Goal: Book appointment/travel/reservation

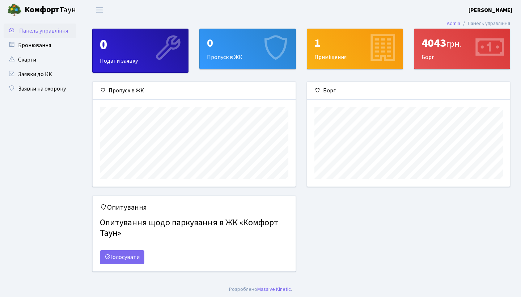
scroll to position [105, 203]
click at [46, 28] on span "Панель управління" at bounding box center [43, 31] width 49 height 8
click at [99, 10] on span "Переключити навігацію" at bounding box center [99, 10] width 11 height 8
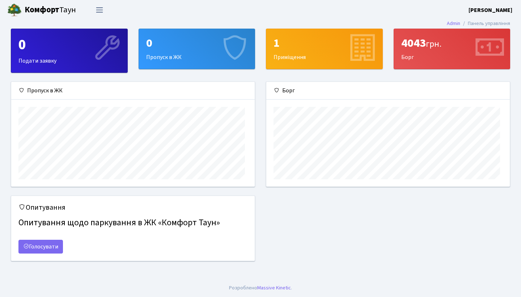
scroll to position [0, 0]
click at [496, 9] on b "[PERSON_NAME]" at bounding box center [490, 10] width 44 height 8
click at [481, 20] on link "Мій обліковий запис" at bounding box center [476, 22] width 72 height 11
click at [315, 49] on div "1" at bounding box center [324, 43] width 102 height 14
click at [200, 56] on div "0 Пропуск в ЖК" at bounding box center [197, 49] width 116 height 40
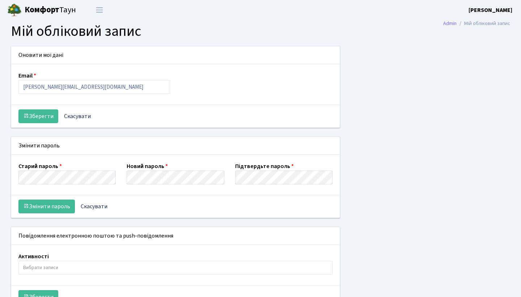
select select
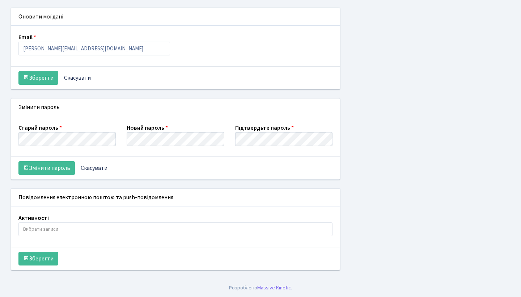
scroll to position [38, 0]
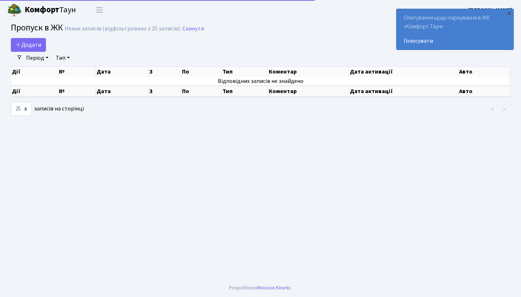
select select "25"
click at [96, 6] on span "Переключити навігацію" at bounding box center [99, 10] width 11 height 8
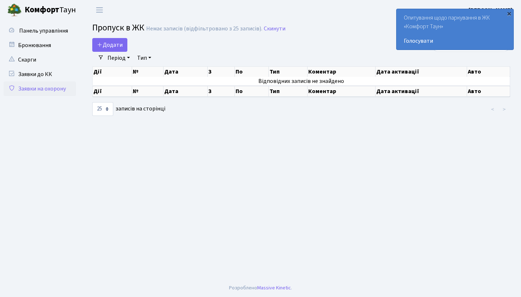
click at [510, 14] on div "×" at bounding box center [508, 13] width 7 height 7
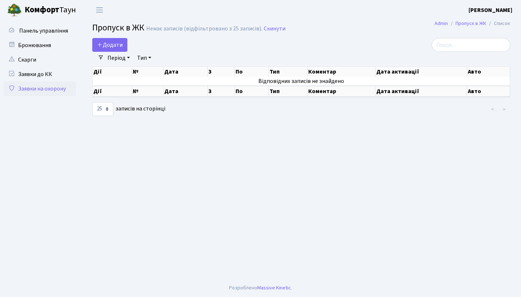
click at [387, 16] on header "Комфорт Таун Безуглий Д. В. Мій обліковий запис Вийти" at bounding box center [260, 10] width 521 height 20
click at [476, 22] on link "Пропуск в ЖК" at bounding box center [470, 24] width 31 height 8
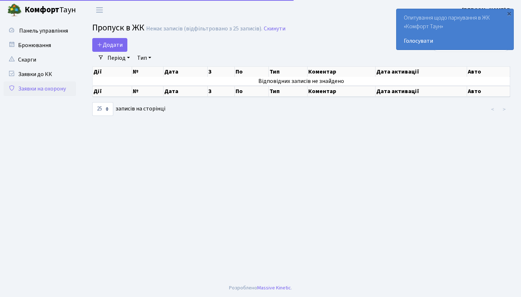
select select "25"
click at [333, 31] on h2 "Пропуск в ЖК Немає записів (відфільтровано з 25 записів). Скинути" at bounding box center [301, 29] width 418 height 12
click at [31, 60] on link "Скарги" at bounding box center [40, 59] width 72 height 14
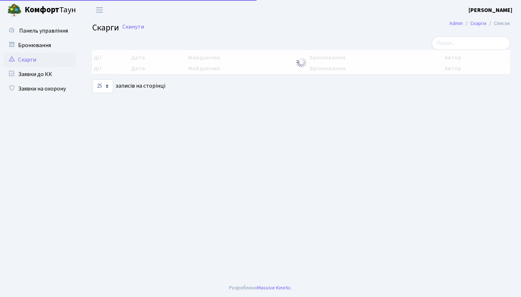
select select "25"
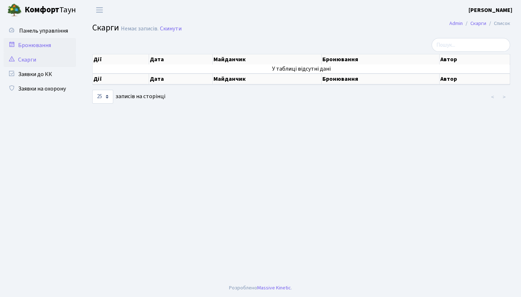
click at [36, 44] on link "Бронювання" at bounding box center [40, 45] width 72 height 14
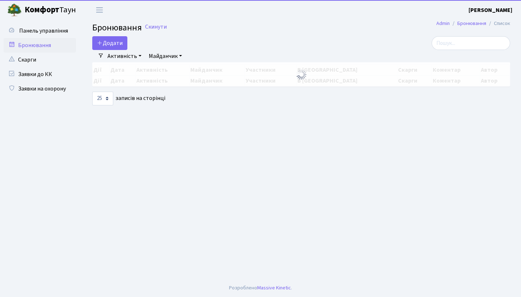
select select "25"
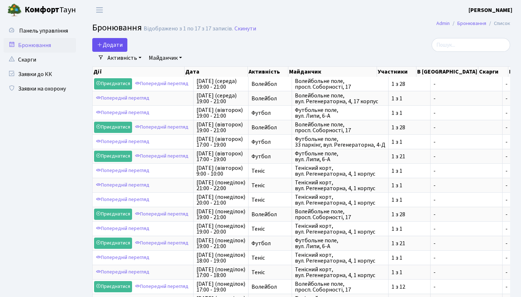
click at [111, 42] on button "Додати" at bounding box center [109, 45] width 35 height 14
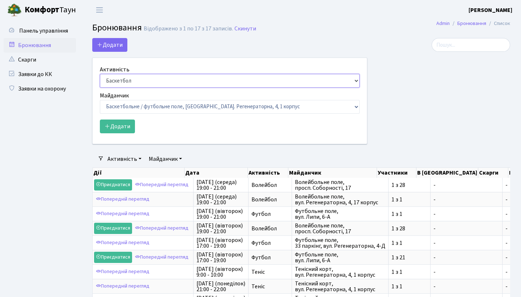
select select "7"
select select "9"
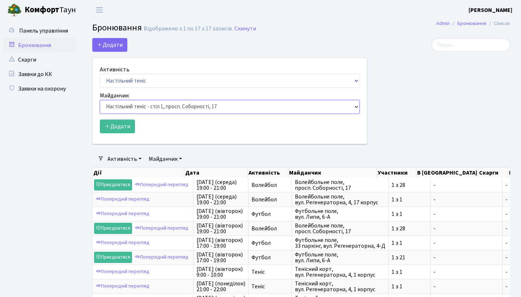
scroll to position [29, 0]
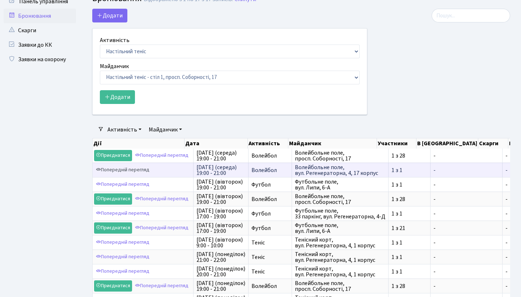
click at [124, 170] on link "Попередній перегляд" at bounding box center [122, 169] width 57 height 11
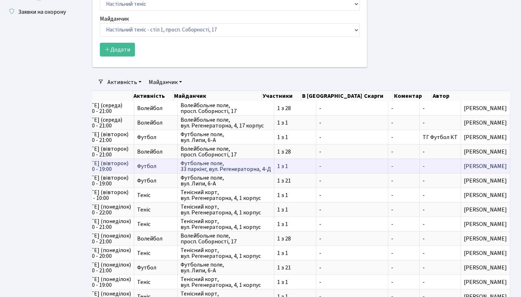
scroll to position [0, 92]
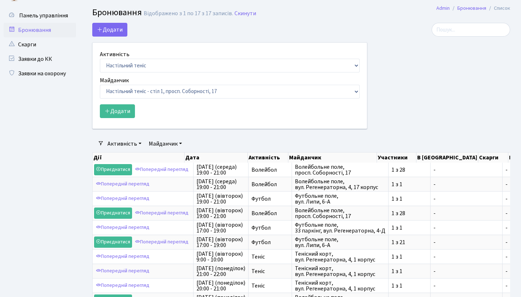
click at [166, 142] on link "Майданчик" at bounding box center [165, 143] width 39 height 12
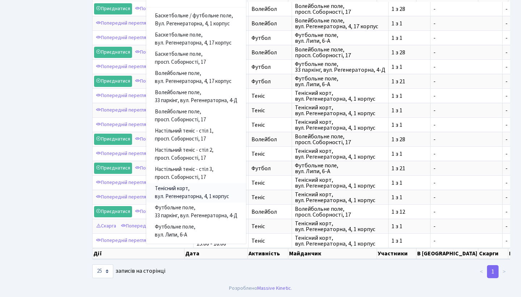
click at [173, 186] on link "Тенісний корт, вул. Регенераторна, 4, 1 корпус" at bounding box center [196, 192] width 100 height 19
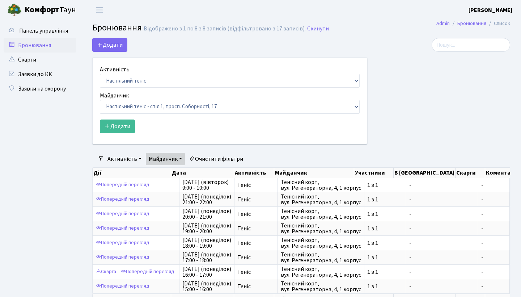
click at [41, 47] on link "Бронювання" at bounding box center [40, 45] width 72 height 14
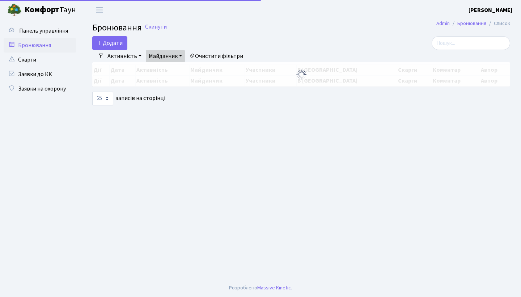
select select "25"
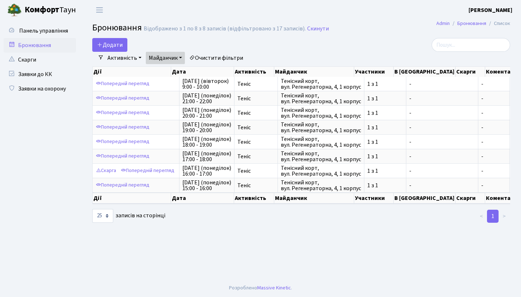
click at [139, 57] on link "Активність" at bounding box center [125, 58] width 40 height 12
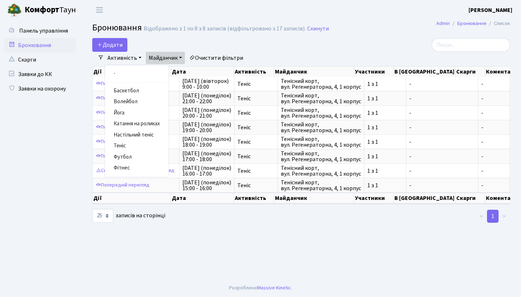
click at [139, 57] on link "Активність" at bounding box center [125, 58] width 40 height 12
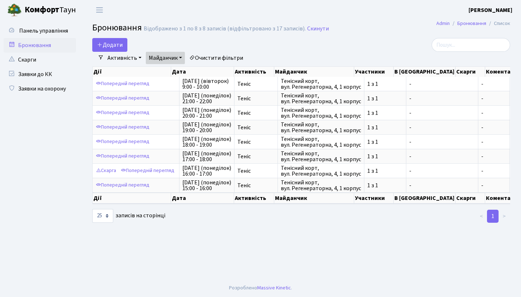
click at [225, 18] on header "Комфорт Таун Безуглий Д. В. Мій обліковий запис Вийти" at bounding box center [260, 10] width 521 height 20
click at [39, 28] on span "Панель управління" at bounding box center [43, 31] width 49 height 8
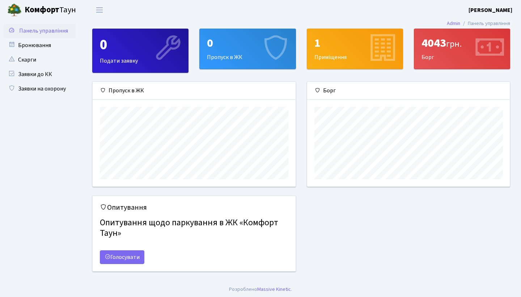
scroll to position [105, 203]
click at [129, 46] on div "0" at bounding box center [140, 44] width 81 height 17
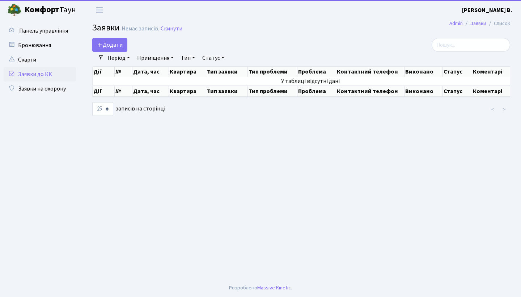
select select "25"
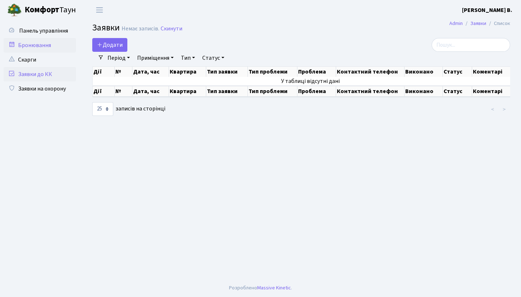
click at [38, 43] on link "Бронювання" at bounding box center [40, 45] width 72 height 14
click at [40, 30] on span "Панель управління" at bounding box center [43, 31] width 49 height 8
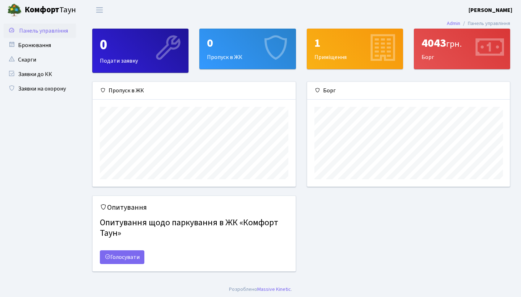
scroll to position [105, 203]
click at [44, 10] on b "Комфорт" at bounding box center [42, 10] width 35 height 12
